Goal: Task Accomplishment & Management: Manage account settings

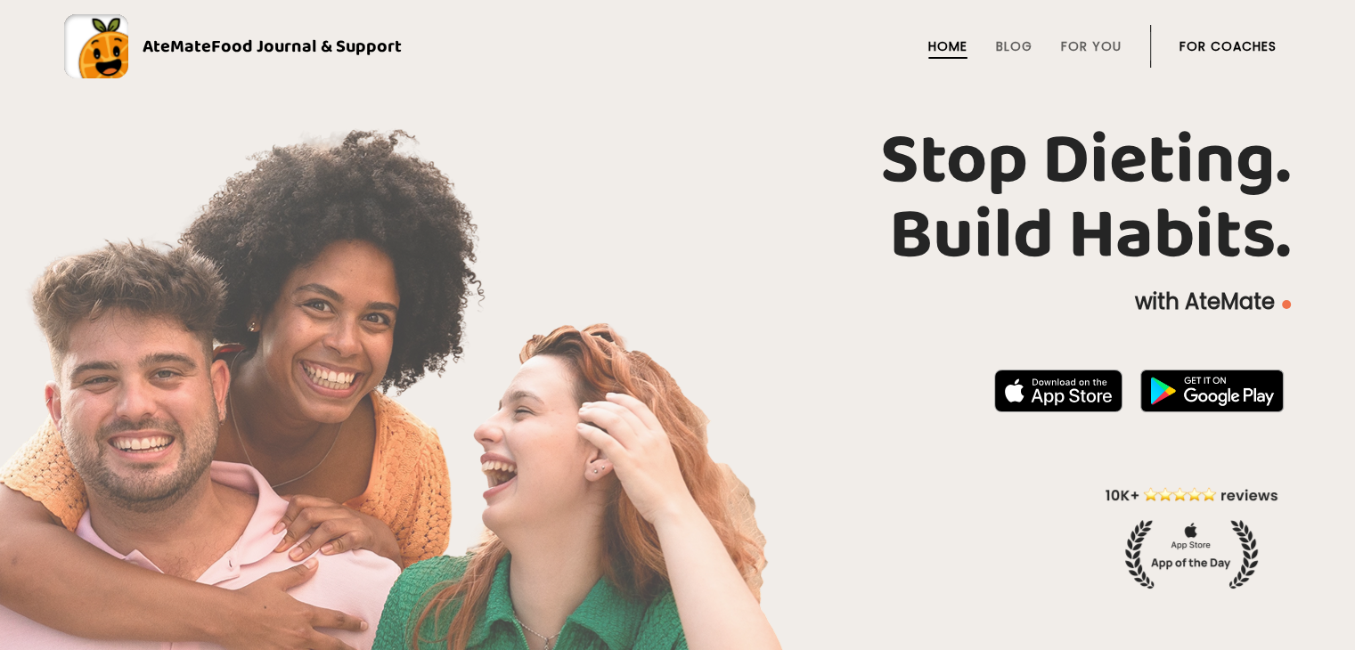
click at [1208, 42] on link "For Coaches" at bounding box center [1228, 46] width 97 height 14
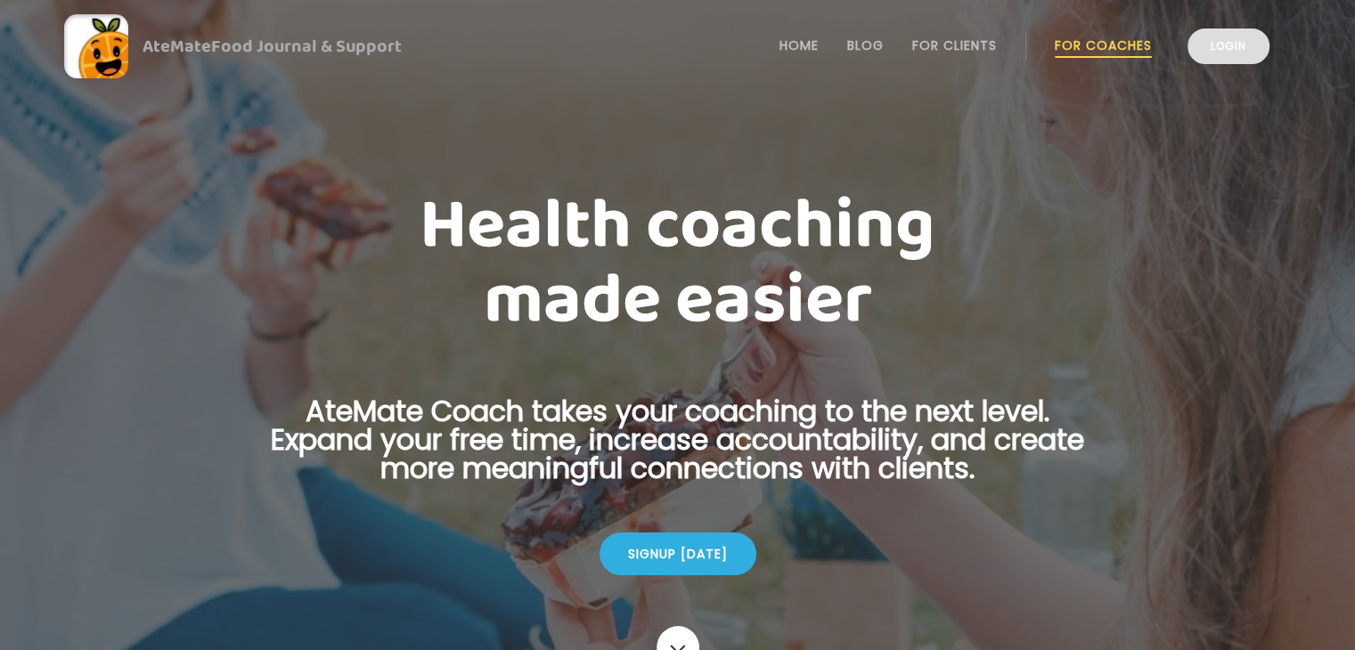
click at [1238, 56] on link "Login" at bounding box center [1229, 47] width 82 height 36
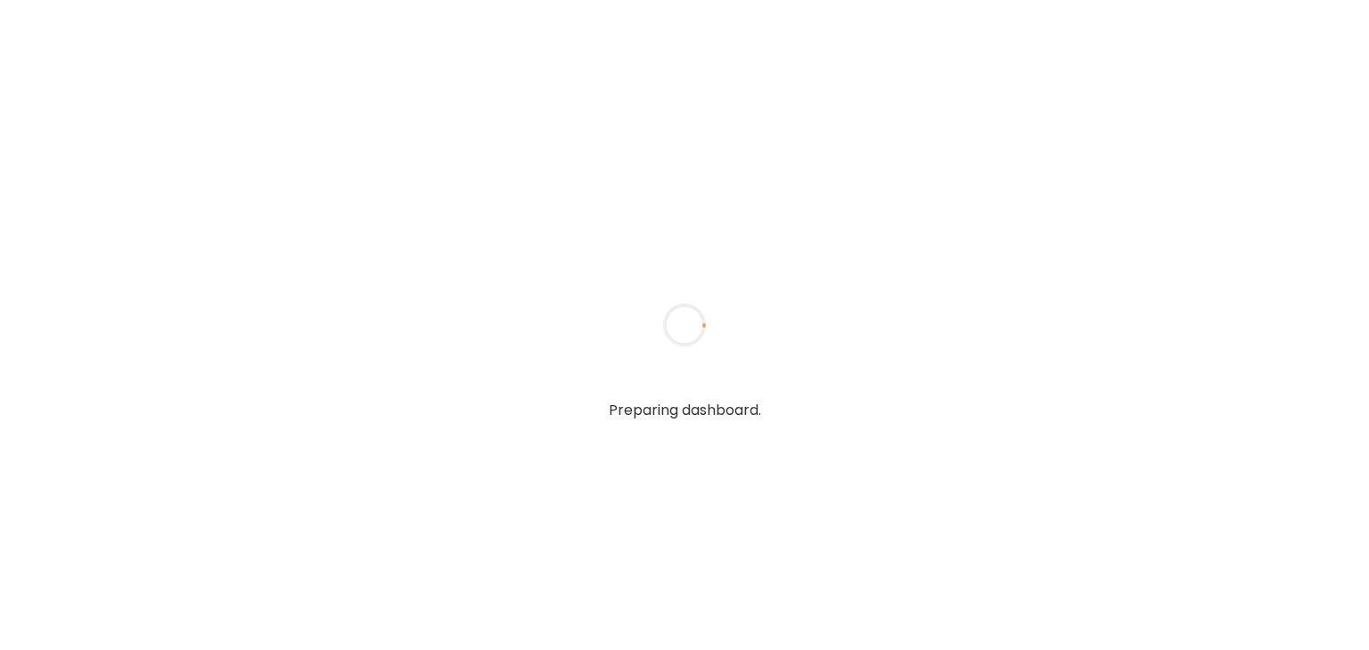
type input "*******"
type input "**********"
